Goal: Task Accomplishment & Management: Complete application form

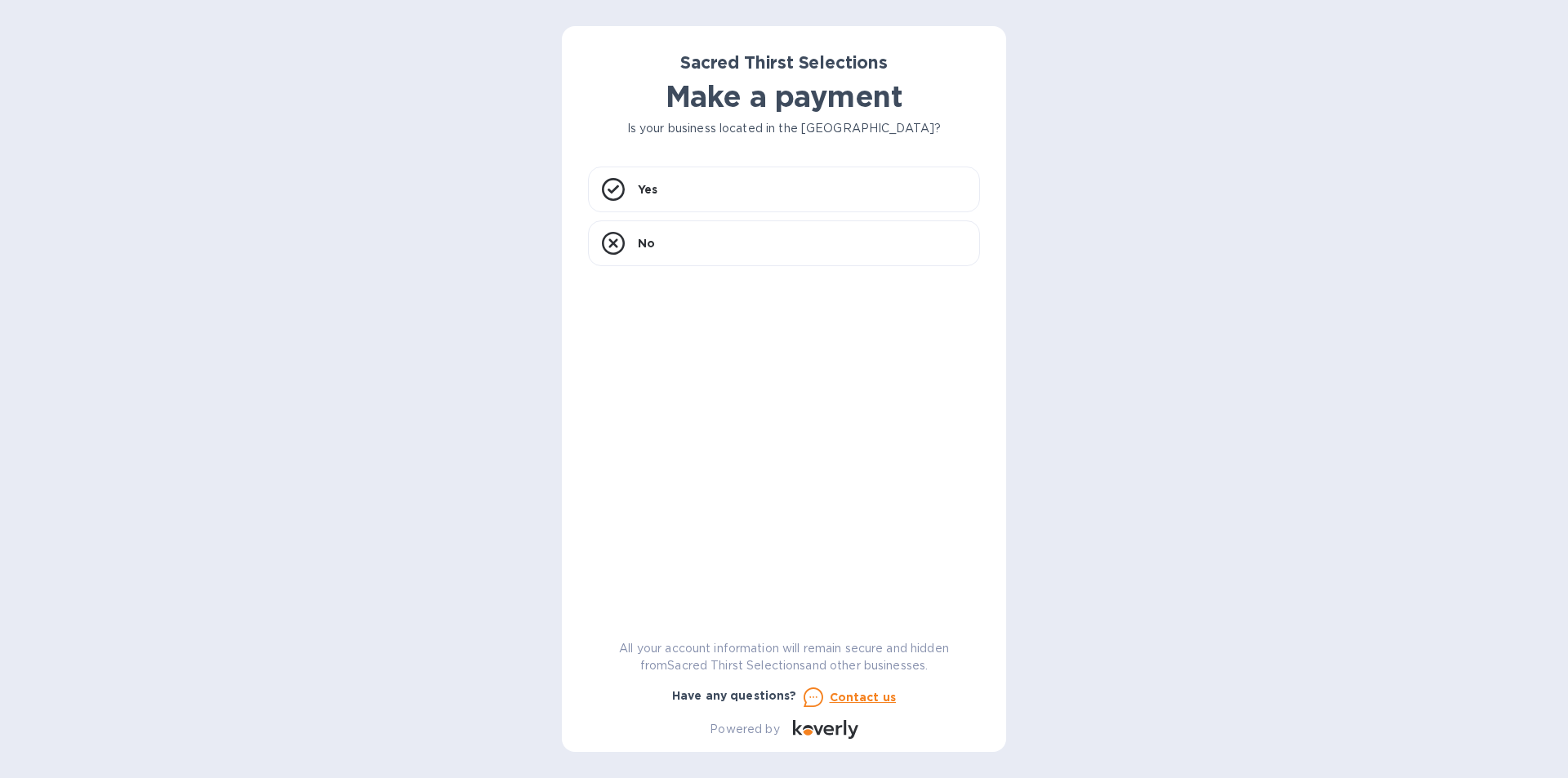
click at [746, 127] on p "Is your business located in the [GEOGRAPHIC_DATA]?" at bounding box center [784, 129] width 392 height 17
click at [636, 188] on div "Yes" at bounding box center [784, 190] width 392 height 46
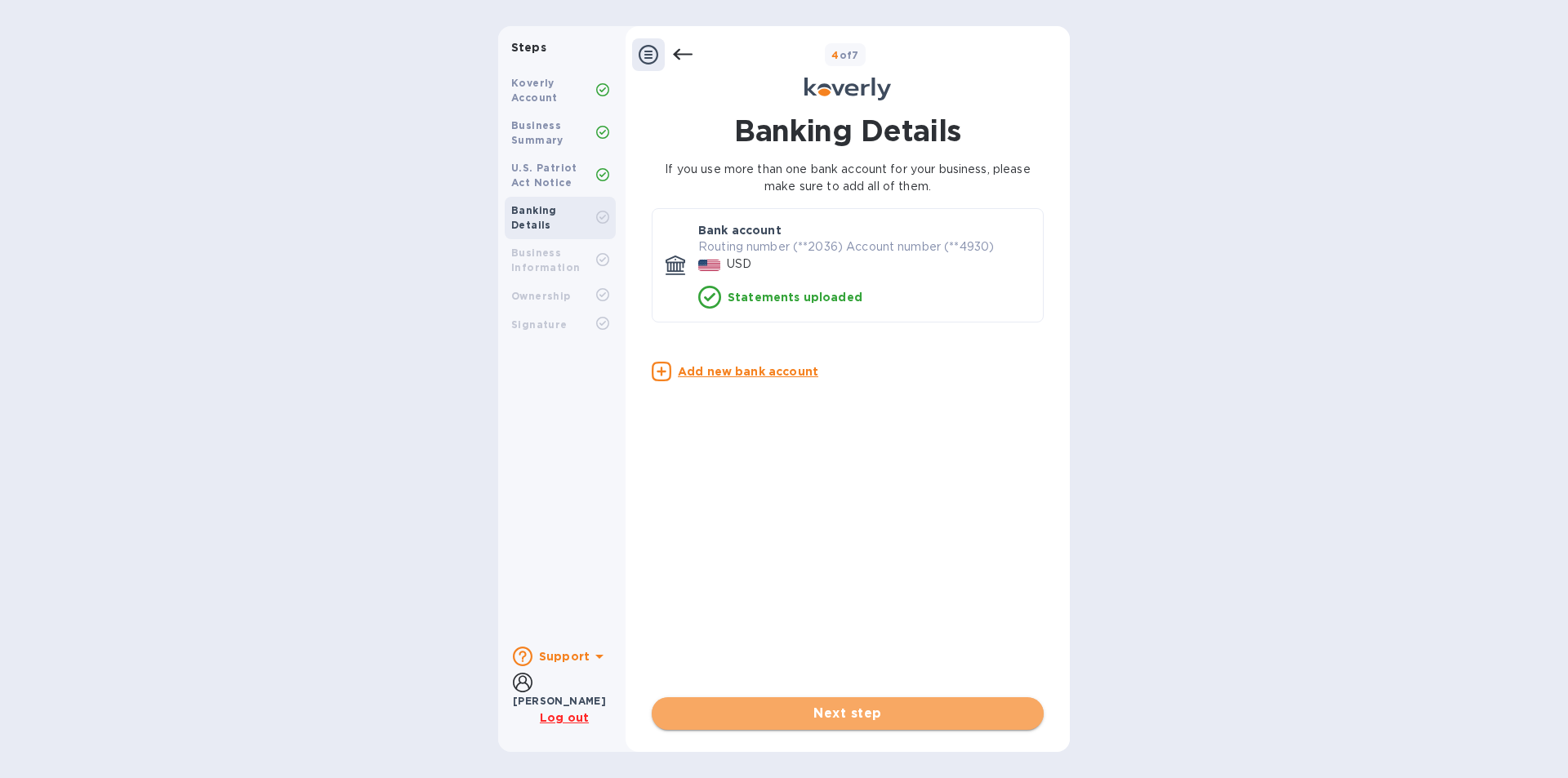
click at [856, 719] on span "Next step" at bounding box center [847, 713] width 366 height 20
click at [772, 268] on div "USD" at bounding box center [864, 263] width 338 height 24
click at [539, 246] on b "Business Information" at bounding box center [546, 260] width 69 height 27
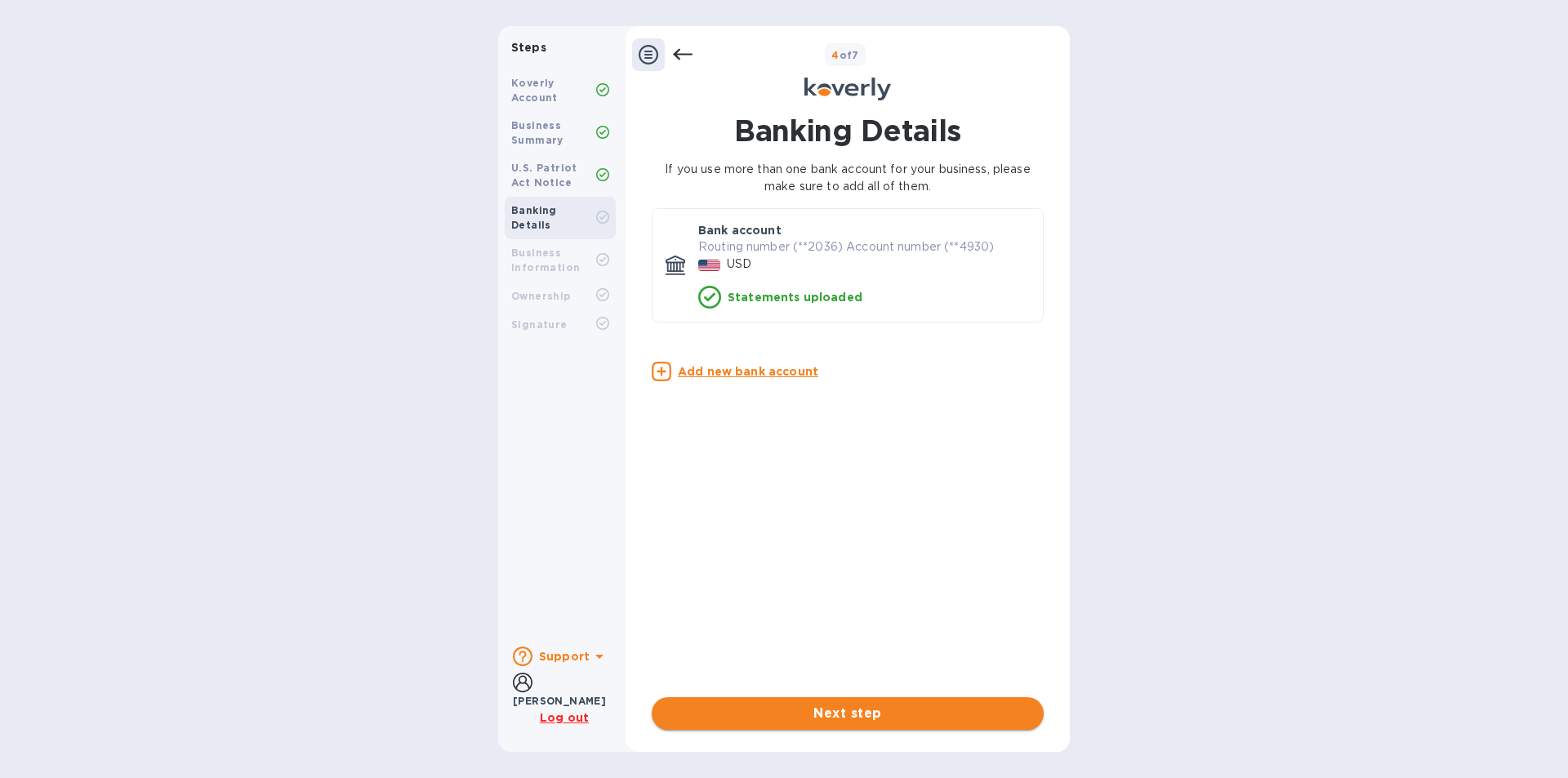
click at [841, 715] on span "Next step" at bounding box center [847, 713] width 366 height 20
click at [540, 83] on b "Koverly Account" at bounding box center [535, 90] width 47 height 27
